Goal: Task Accomplishment & Management: Complete application form

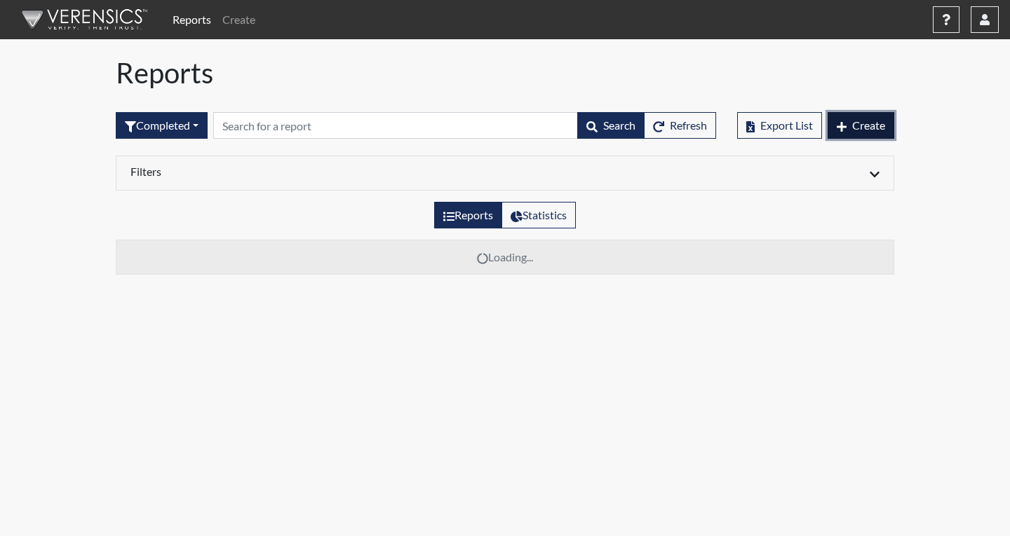
click at [843, 123] on icon "button" at bounding box center [841, 126] width 10 height 11
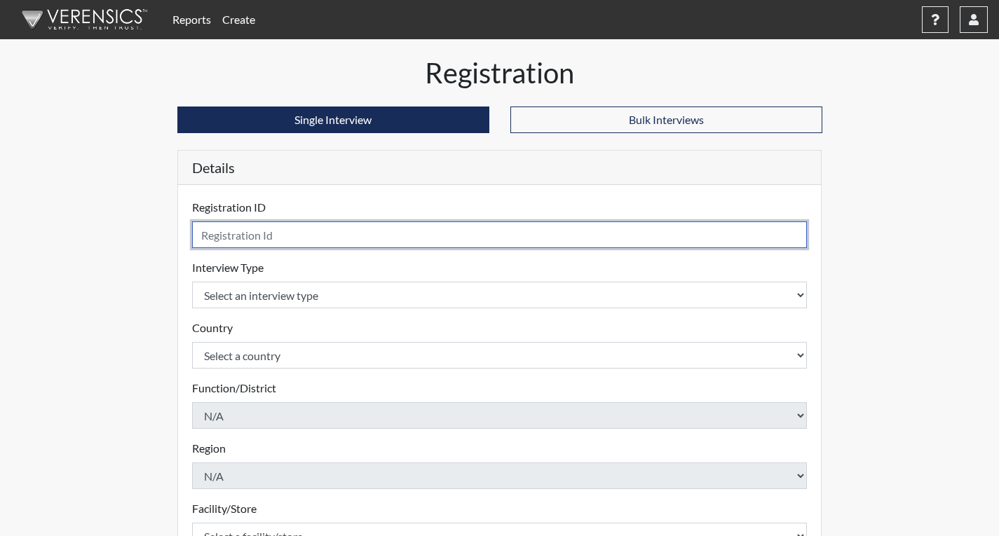
click at [339, 233] on input "text" at bounding box center [500, 235] width 616 height 27
type input "rja1436"
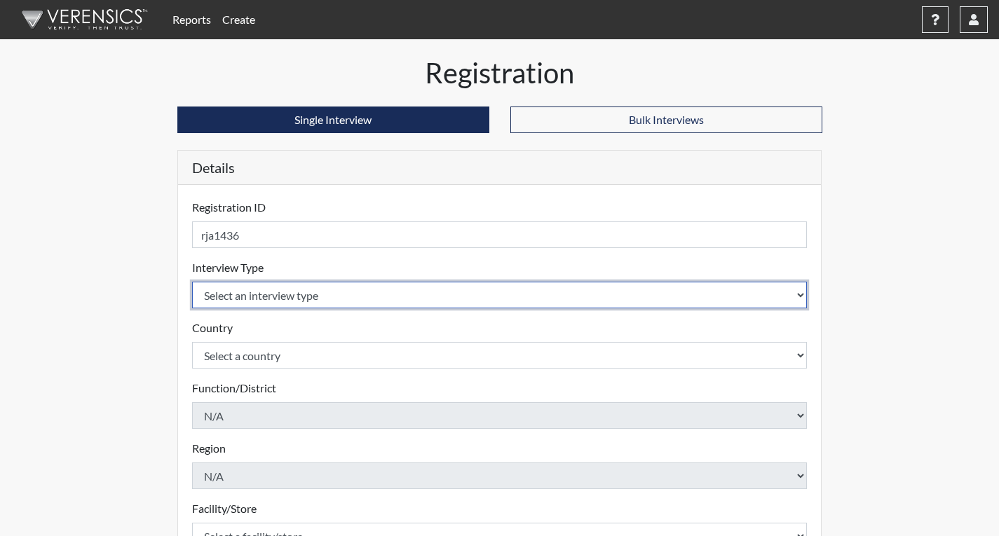
click at [353, 290] on select "Select an interview type Corrections Pre-Employment" at bounding box center [500, 295] width 616 height 27
select select "ff733e93-e1bf-11ea-9c9f-0eff0cf7eb8f"
click at [192, 282] on select "Select an interview type Corrections Pre-Employment" at bounding box center [500, 295] width 616 height 27
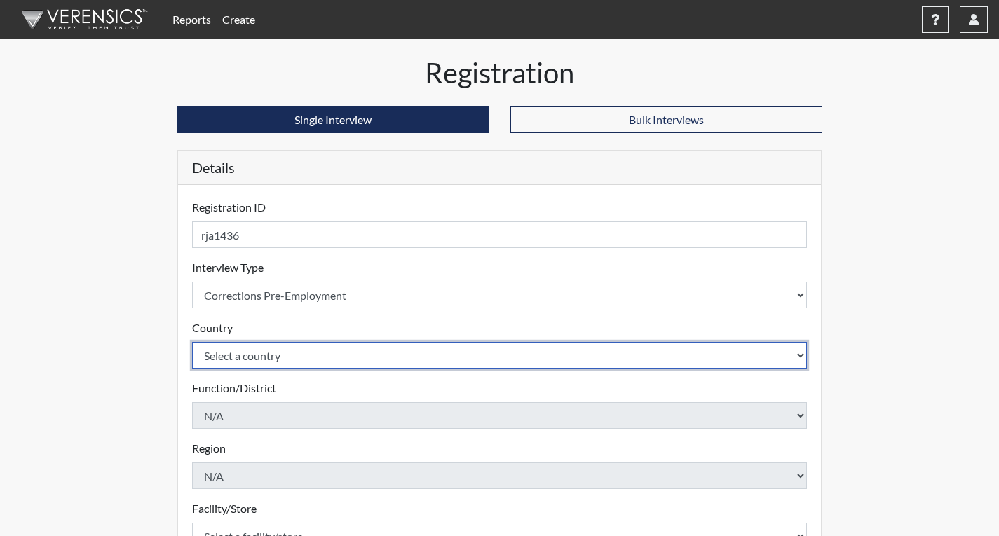
click at [336, 363] on select "Select a country [GEOGRAPHIC_DATA] [GEOGRAPHIC_DATA]" at bounding box center [500, 355] width 616 height 27
select select "united-states-of-[GEOGRAPHIC_DATA]"
click at [192, 342] on select "Select a country [GEOGRAPHIC_DATA] [GEOGRAPHIC_DATA]" at bounding box center [500, 355] width 616 height 27
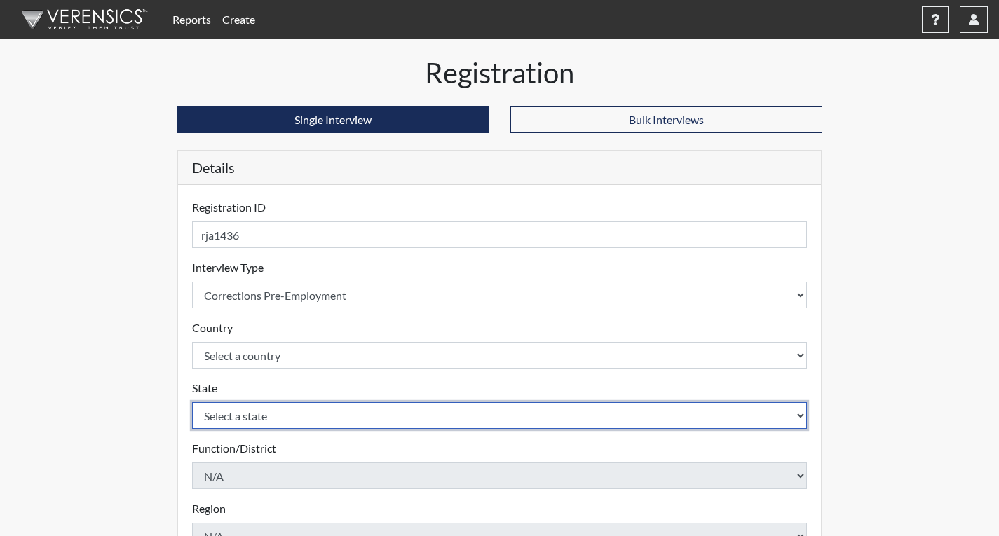
click at [334, 419] on select "Select a state [US_STATE] [US_STATE] [US_STATE] [US_STATE] [US_STATE] [US_STATE…" at bounding box center [500, 415] width 616 height 27
select select "GA"
click at [192, 402] on select "Select a state [US_STATE] [US_STATE] [US_STATE] [US_STATE] [US_STATE] [US_STATE…" at bounding box center [500, 415] width 616 height 27
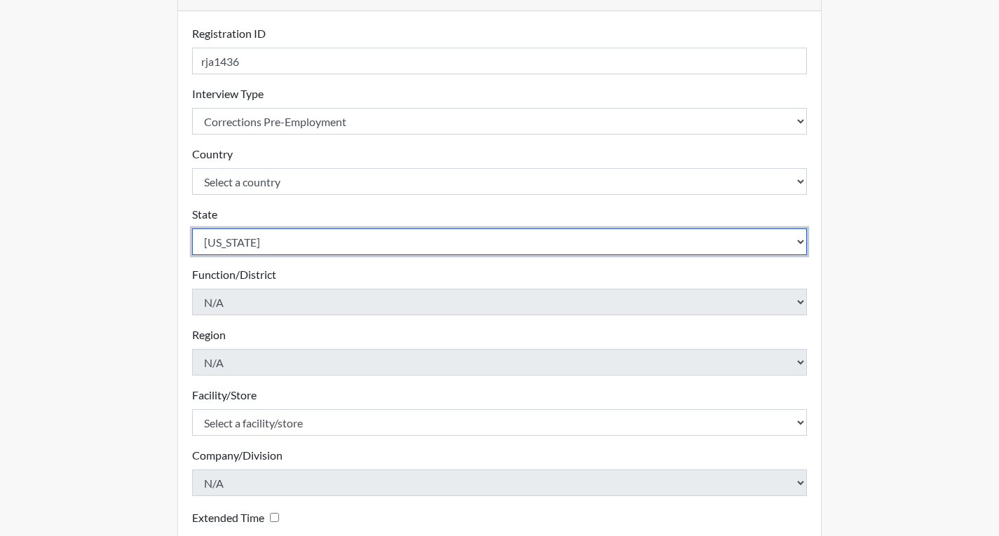
scroll to position [210, 0]
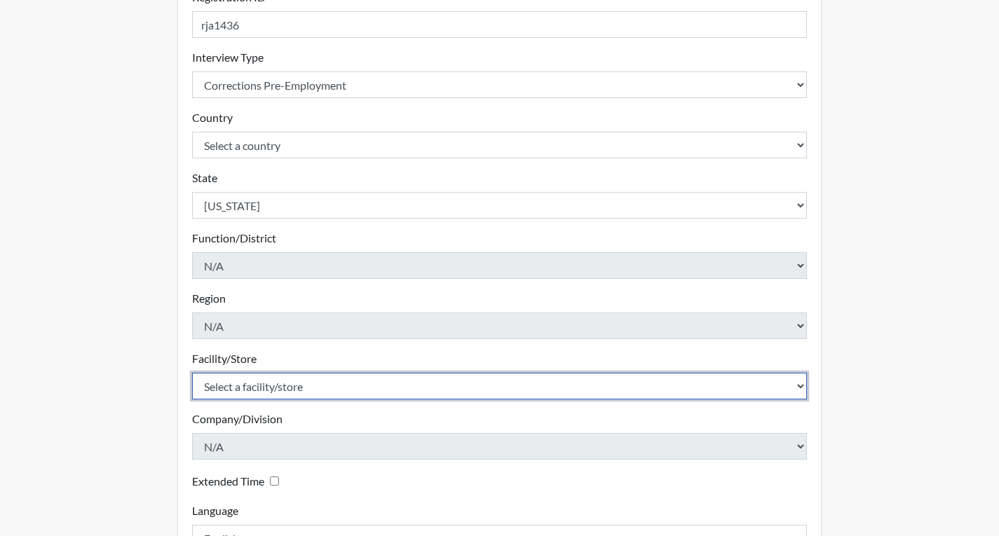
click at [257, 390] on select "Select a facility/store Coastal SP" at bounding box center [500, 386] width 616 height 27
select select "1ca32380-6dc3-48c7-adf5-9eb7d7284c70"
click at [192, 373] on select "Select a facility/store Coastal SP" at bounding box center [500, 386] width 616 height 27
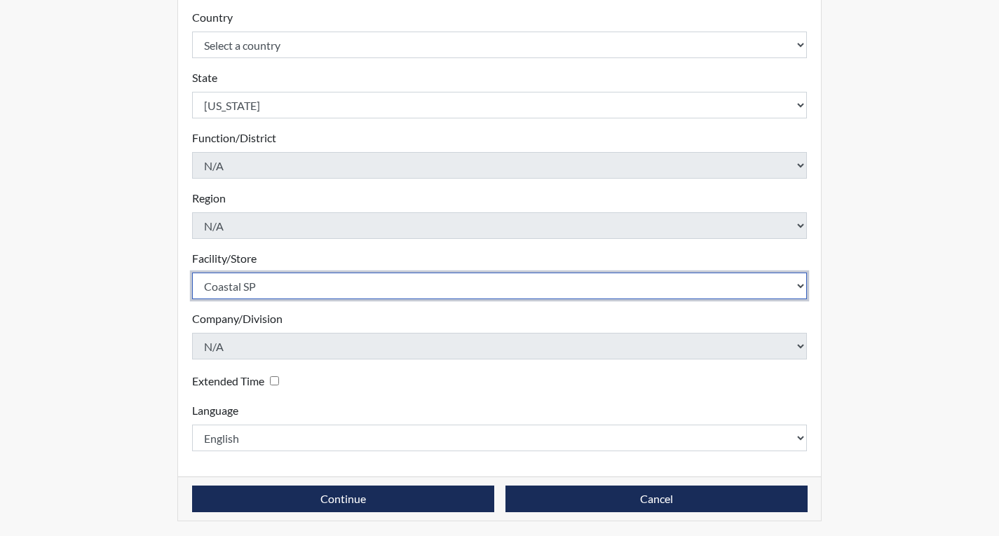
scroll to position [313, 0]
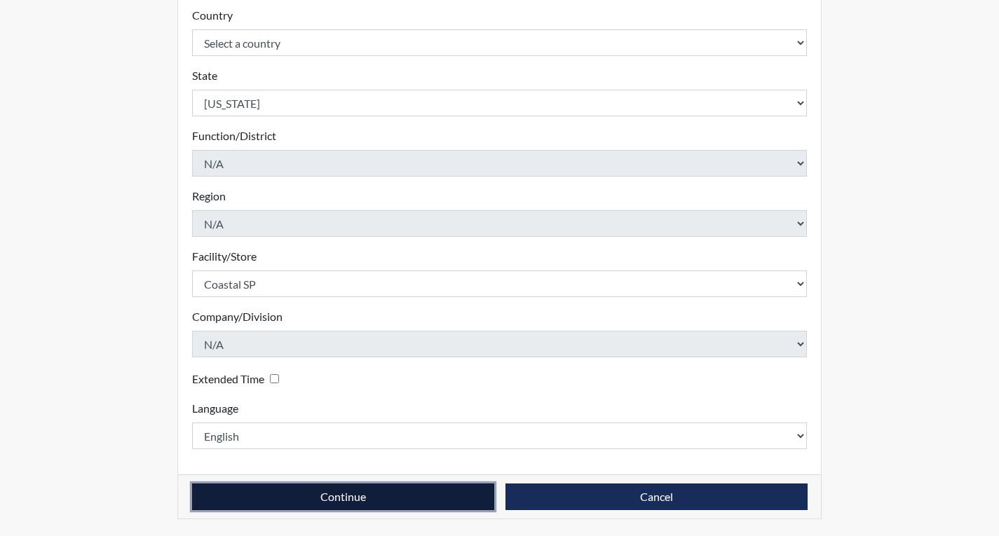
click at [300, 490] on button "Continue" at bounding box center [343, 497] width 302 height 27
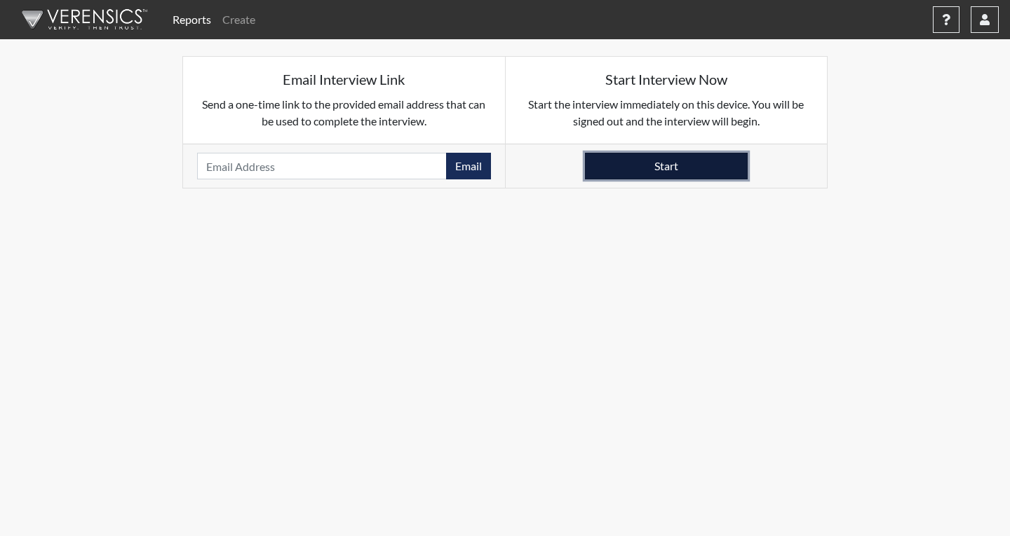
click at [674, 167] on button "Start" at bounding box center [666, 166] width 163 height 27
